Goal: Task Accomplishment & Management: Use online tool/utility

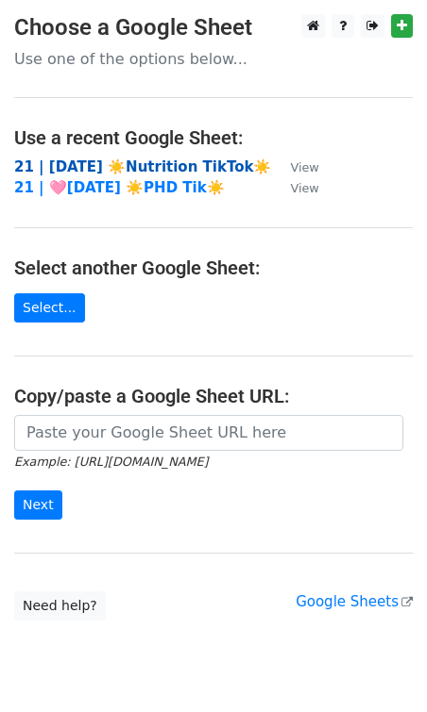
click at [140, 159] on strong "21 | [DATE] ☀️Nutrition TikTok☀️" at bounding box center [142, 167] width 257 height 17
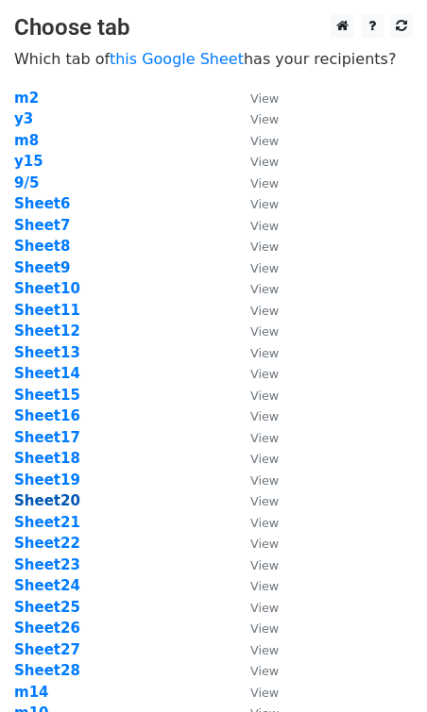
click at [49, 505] on strong "Sheet20" at bounding box center [47, 501] width 66 height 17
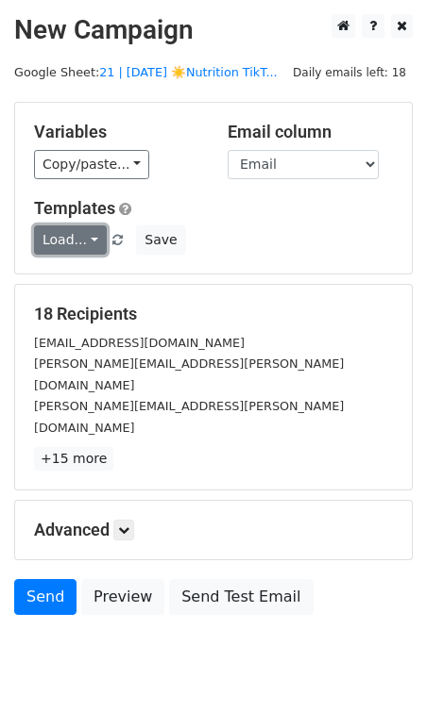
click at [73, 235] on link "Load..." at bounding box center [70, 240] width 73 height 29
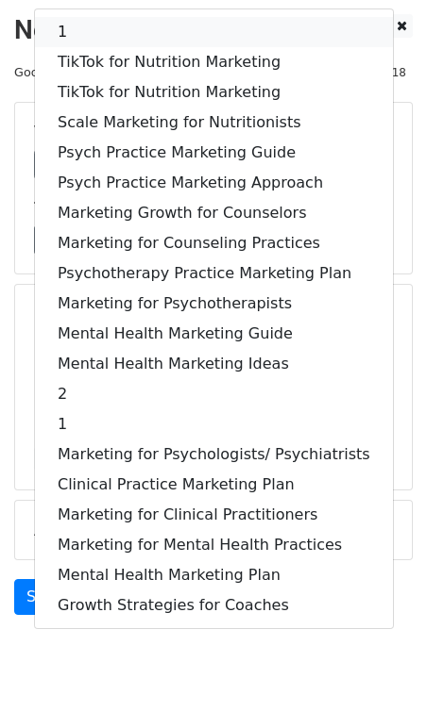
click at [155, 25] on link "1" at bounding box center [214, 32] width 358 height 30
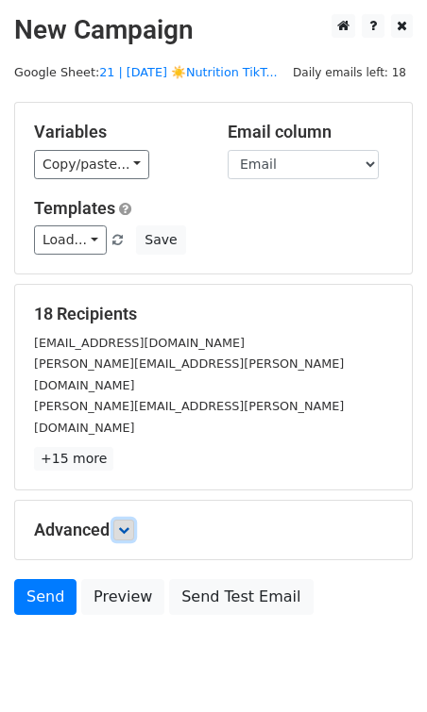
click at [119, 520] on link at bounding box center [123, 530] width 21 height 21
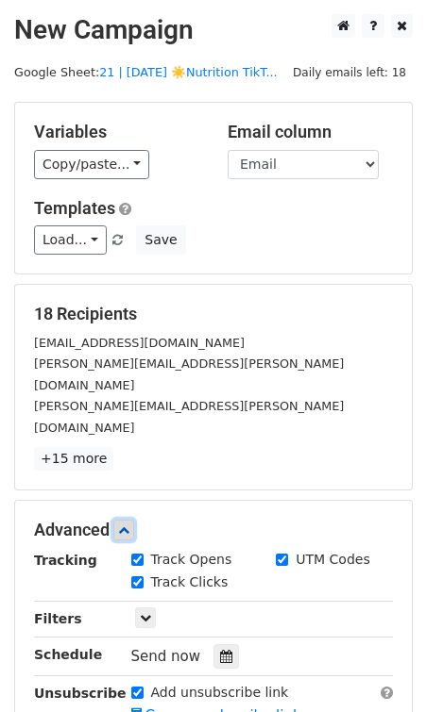
click at [128, 525] on icon at bounding box center [123, 530] width 11 height 11
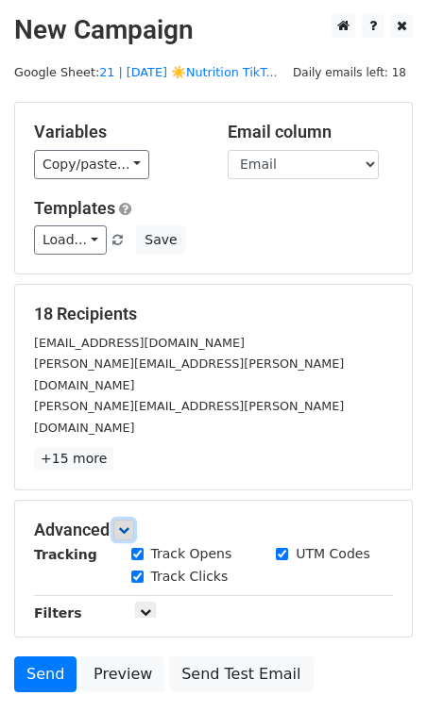
click at [128, 525] on icon at bounding box center [123, 530] width 11 height 11
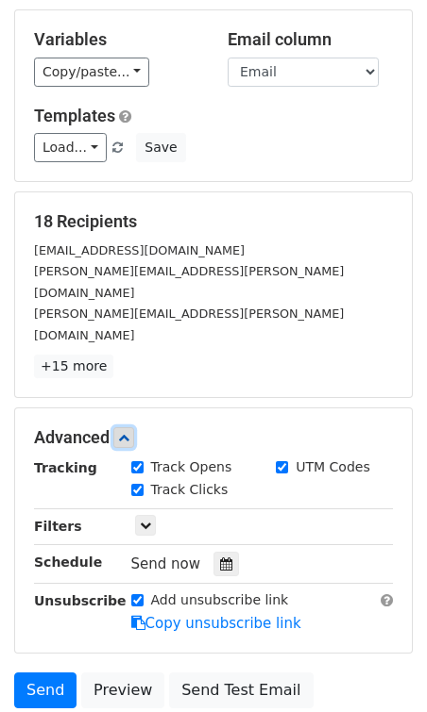
scroll to position [195, 0]
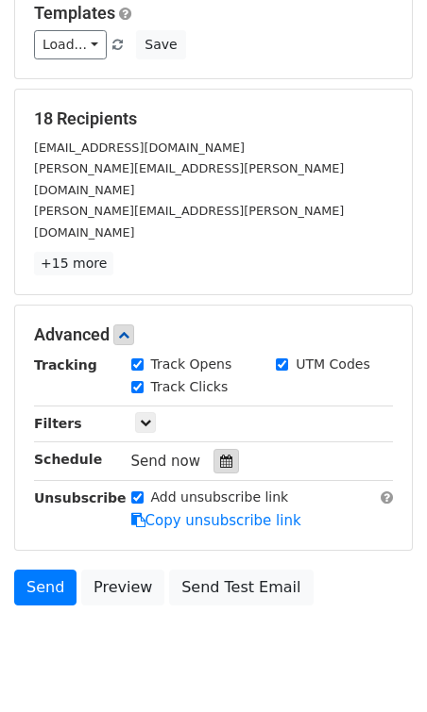
click at [220, 455] on icon at bounding box center [226, 461] width 12 height 13
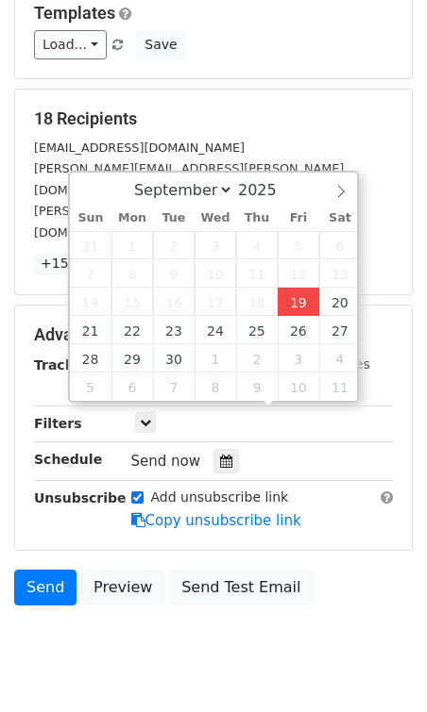
type input "2025-09-19 14:10"
type input "02"
type input "10"
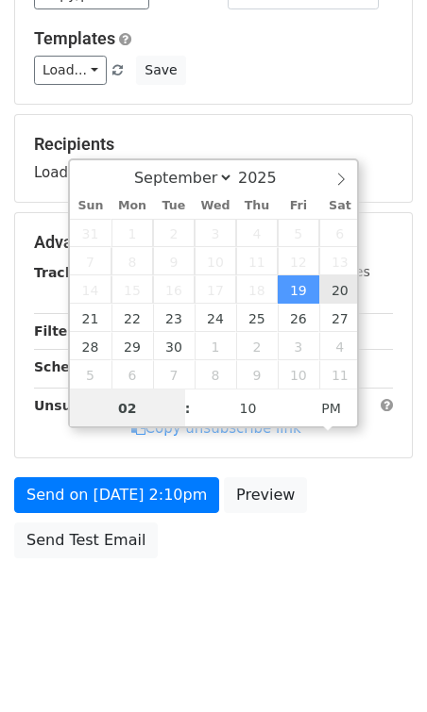
type input "2025-09-20 14:10"
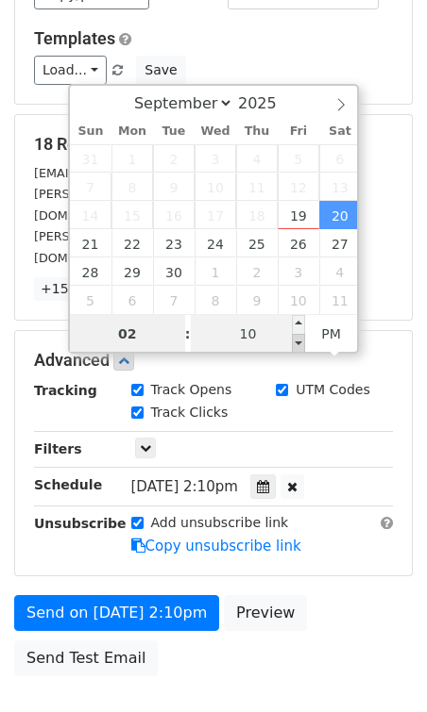
scroll to position [195, 0]
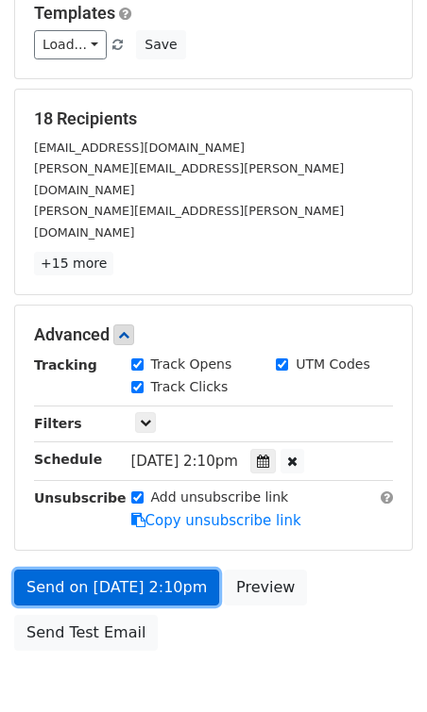
click at [145, 570] on link "Send on Sep 20 at 2:10pm" at bounding box center [116, 588] width 205 height 36
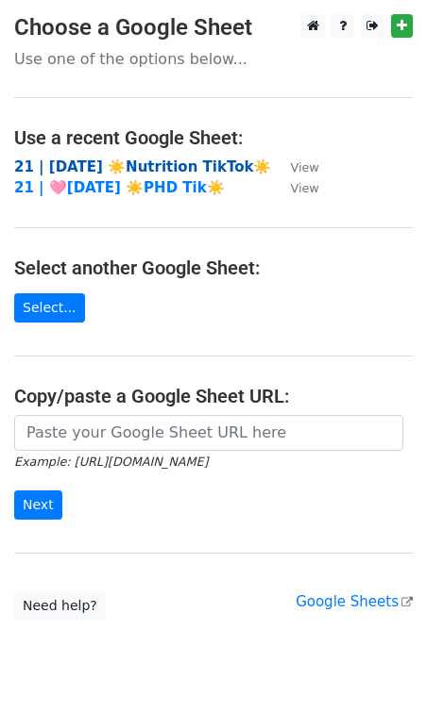
click at [178, 162] on strong "21 | SEP 5 ☀️Nutrition TikTok☀️" at bounding box center [142, 167] width 257 height 17
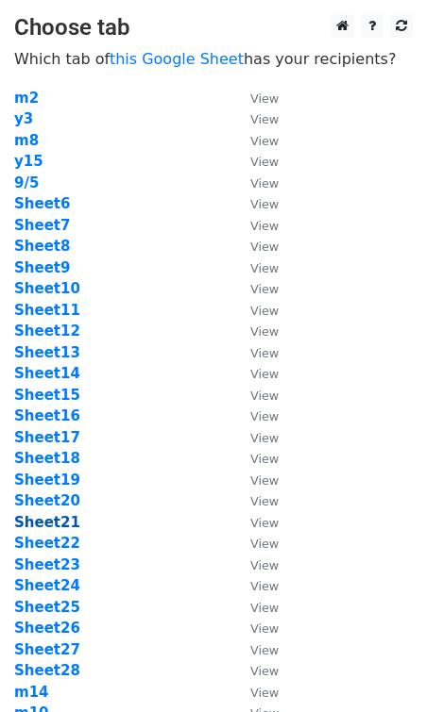
click at [37, 516] on strong "Sheet21" at bounding box center [47, 522] width 66 height 17
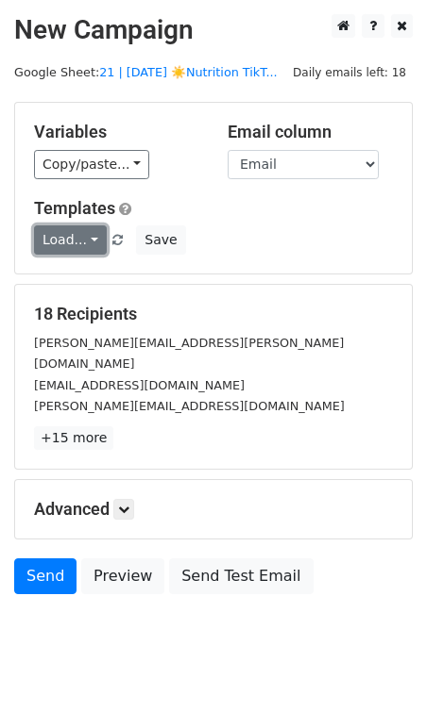
click at [61, 244] on link "Load..." at bounding box center [70, 240] width 73 height 29
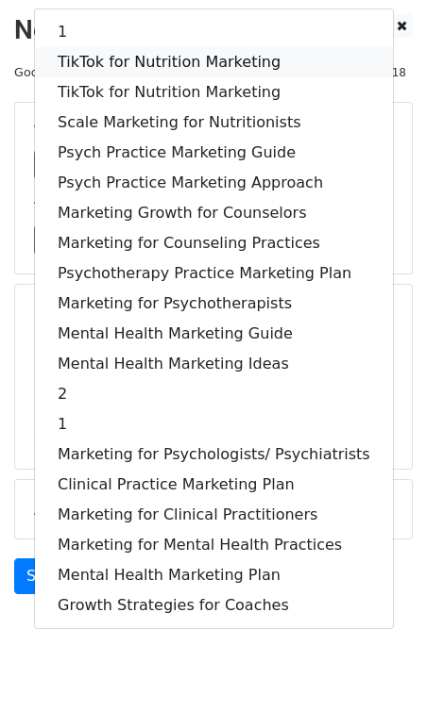
click at [125, 48] on link "TikTok for Nutrition Marketing" at bounding box center [214, 62] width 358 height 30
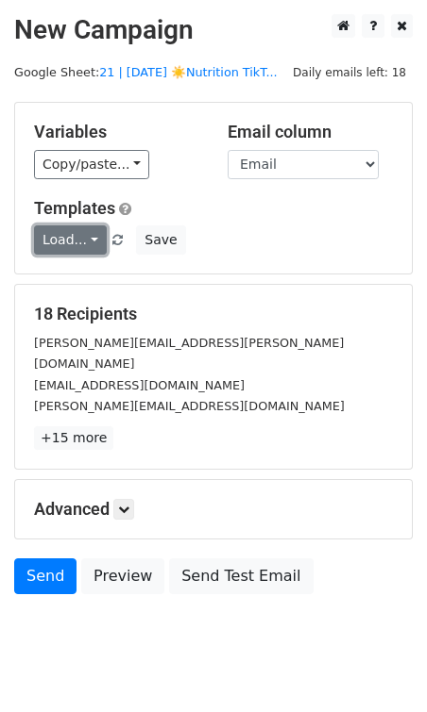
click at [80, 242] on link "Load..." at bounding box center [70, 240] width 73 height 29
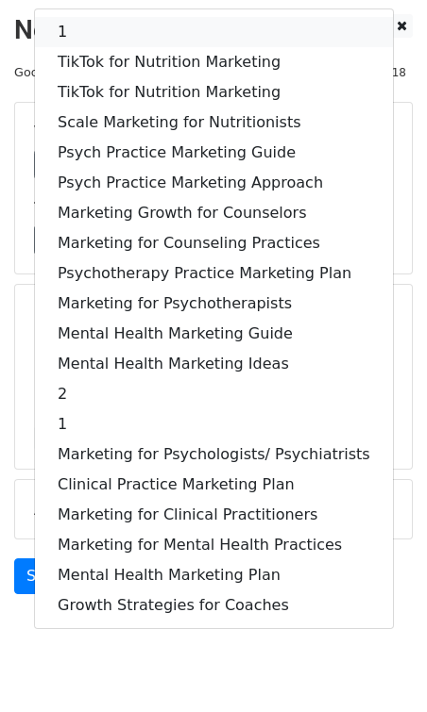
click at [83, 36] on link "1" at bounding box center [214, 32] width 358 height 30
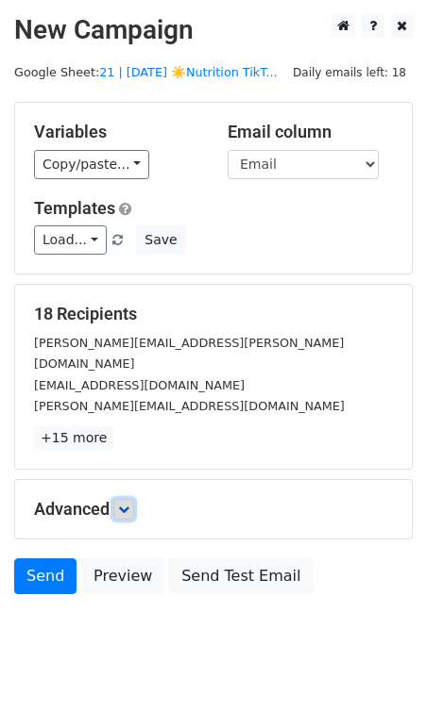
click at [127, 504] on icon at bounding box center [123, 509] width 11 height 11
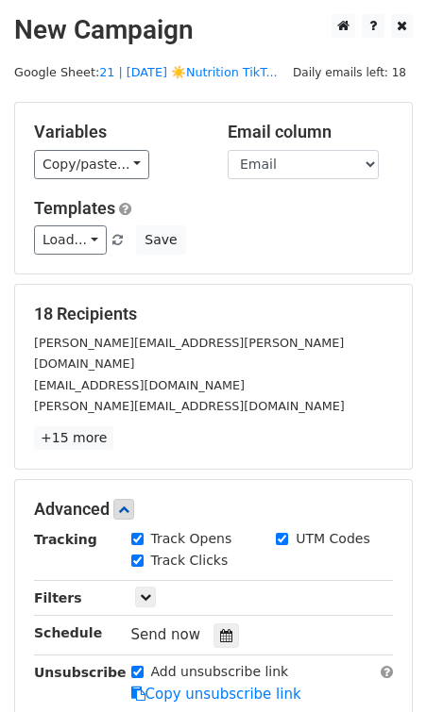
click at [212, 623] on div "Send now" at bounding box center [242, 635] width 222 height 25
click at [220, 629] on icon at bounding box center [226, 635] width 12 height 13
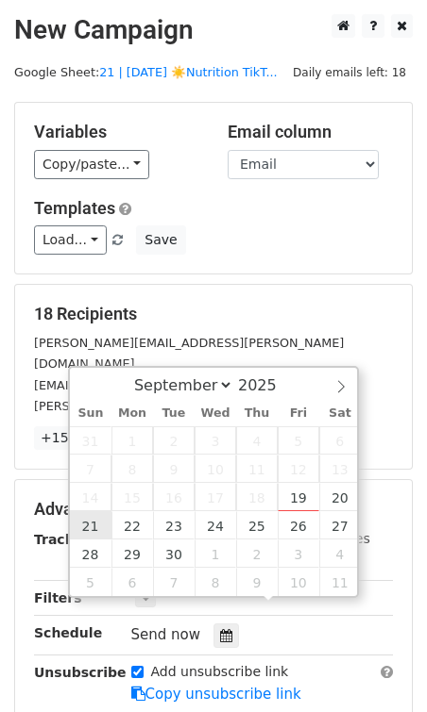
type input "[DATE] 12:00"
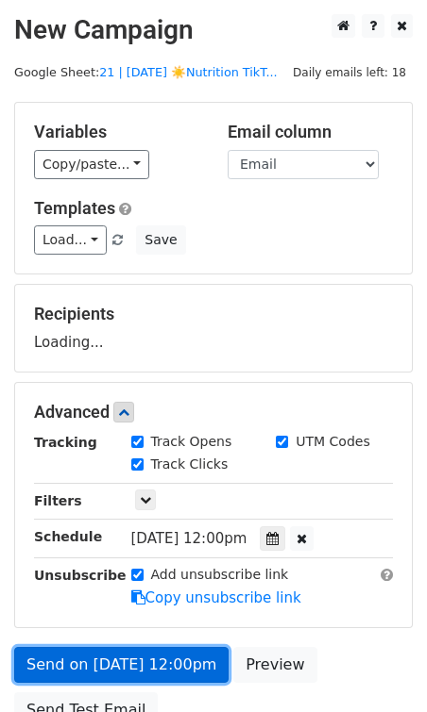
click at [110, 647] on link "Send on [DATE] 12:00pm" at bounding box center [121, 665] width 214 height 36
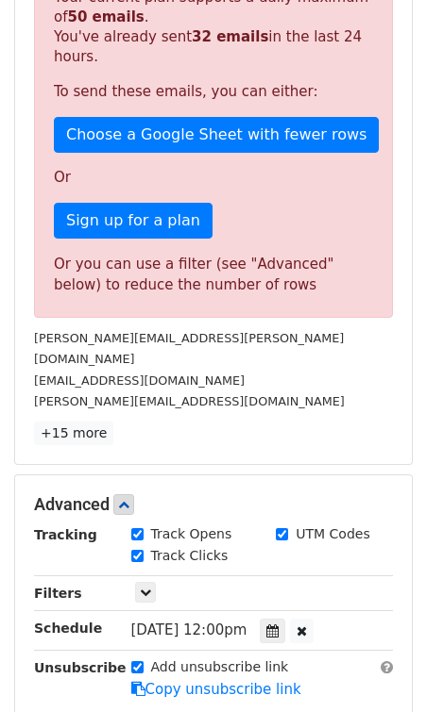
scroll to position [436, 0]
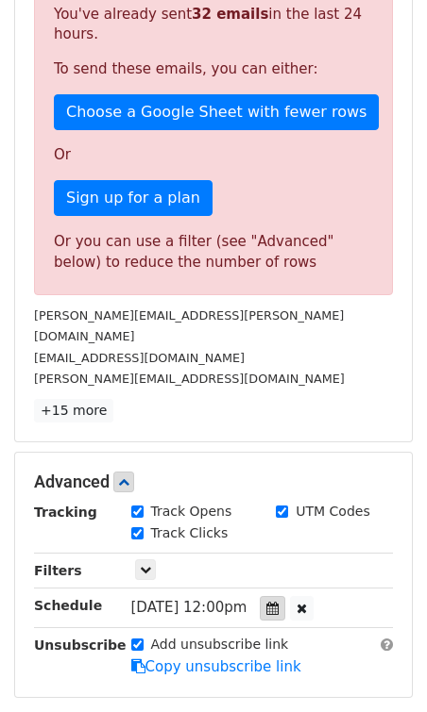
click at [278, 602] on icon at bounding box center [272, 608] width 12 height 13
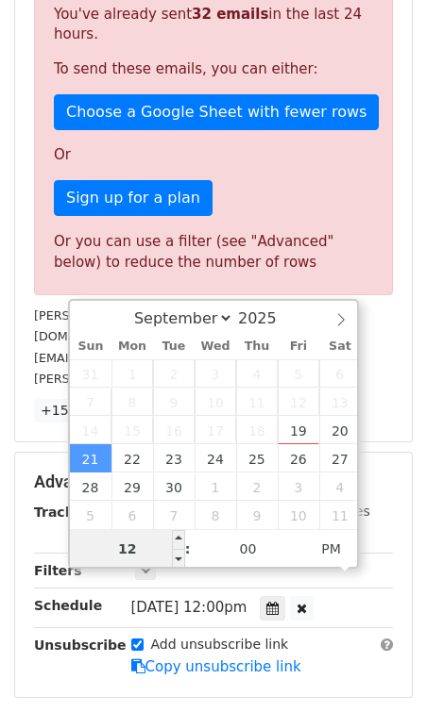
click at [157, 546] on input "12" at bounding box center [127, 549] width 115 height 38
type input "6"
type input "[DATE] 18:00"
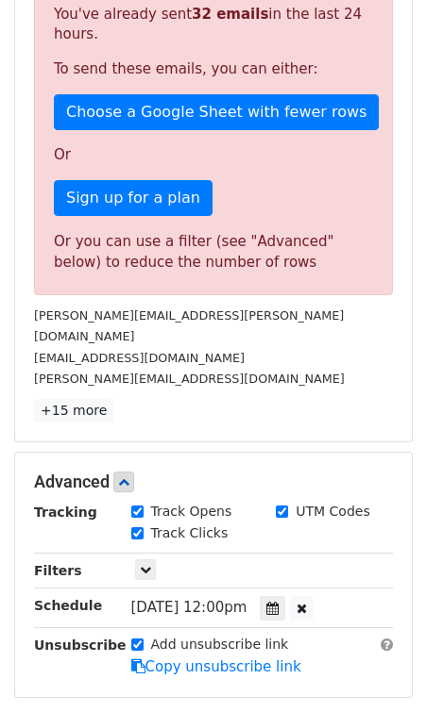
click at [80, 649] on div "Unsubscribe" at bounding box center [68, 656] width 97 height 43
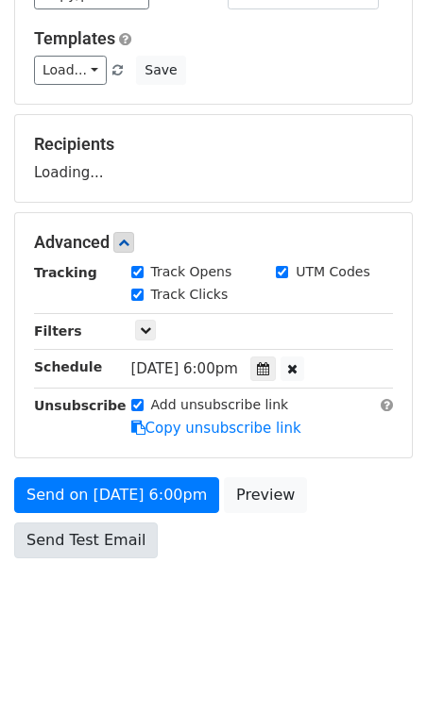
drag, startPoint x: 126, startPoint y: 557, endPoint x: 115, endPoint y: 540, distance: 20.4
click at [126, 557] on div "Send on [DATE] 6:00pm Preview Send Test Email" at bounding box center [213, 522] width 427 height 91
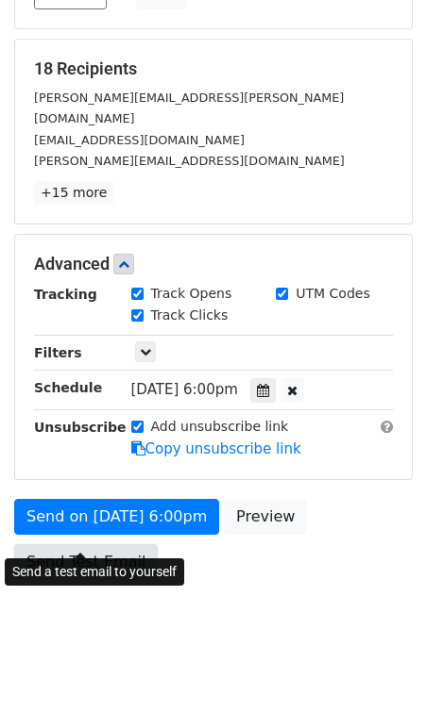
click at [115, 544] on link "Send Test Email" at bounding box center [85, 562] width 143 height 36
click at [255, 284] on div "Track Opens" at bounding box center [189, 295] width 145 height 23
drag, startPoint x: 420, startPoint y: 478, endPoint x: 356, endPoint y: 262, distance: 225.4
click at [246, 284] on div "Track Opens" at bounding box center [189, 295] width 145 height 23
click at [356, 284] on label "UTM Codes" at bounding box center [332, 294] width 74 height 20
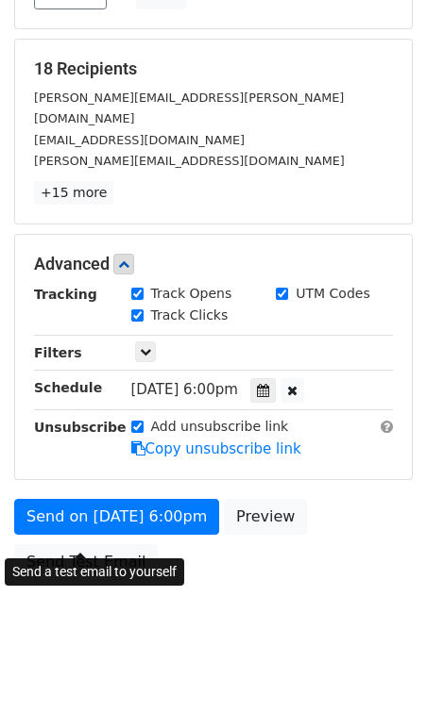
click at [288, 288] on input "UTM Codes" at bounding box center [282, 294] width 12 height 12
checkbox input "false"
